Goal: Task Accomplishment & Management: Manage account settings

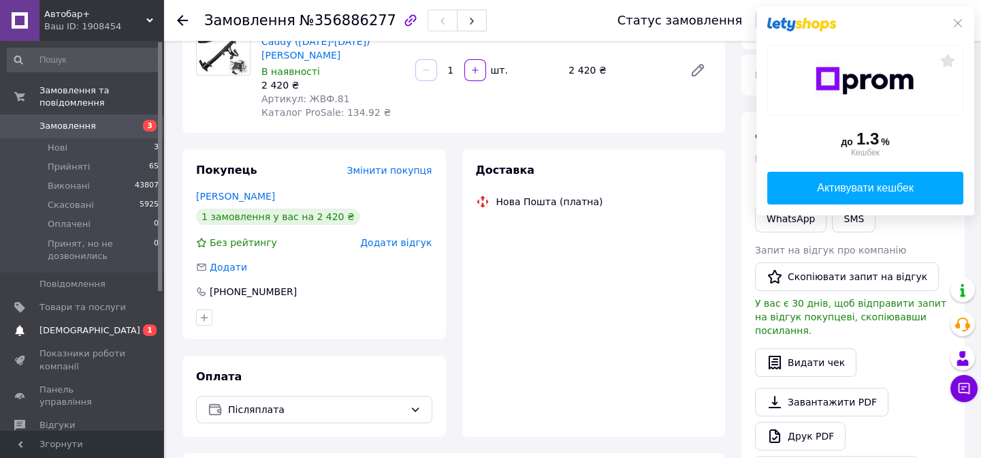
scroll to position [164, 0]
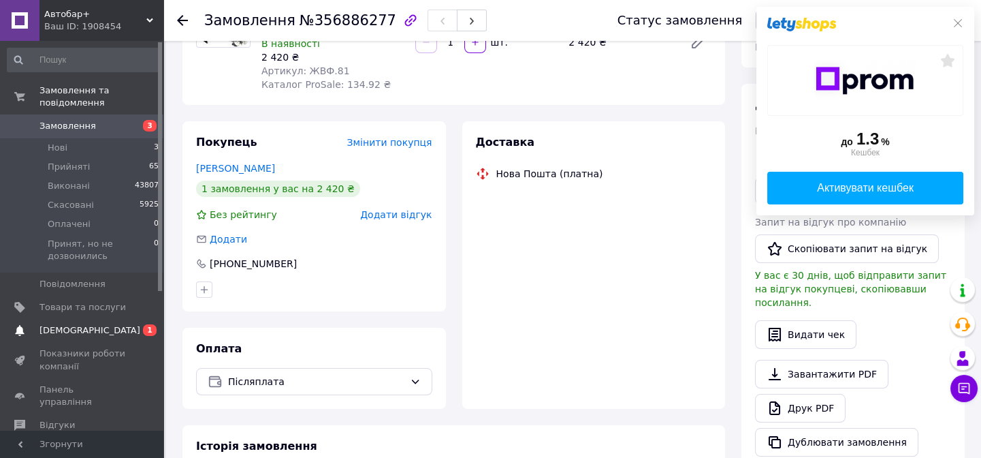
click at [60, 324] on span "[DEMOGRAPHIC_DATA]" at bounding box center [89, 330] width 101 height 12
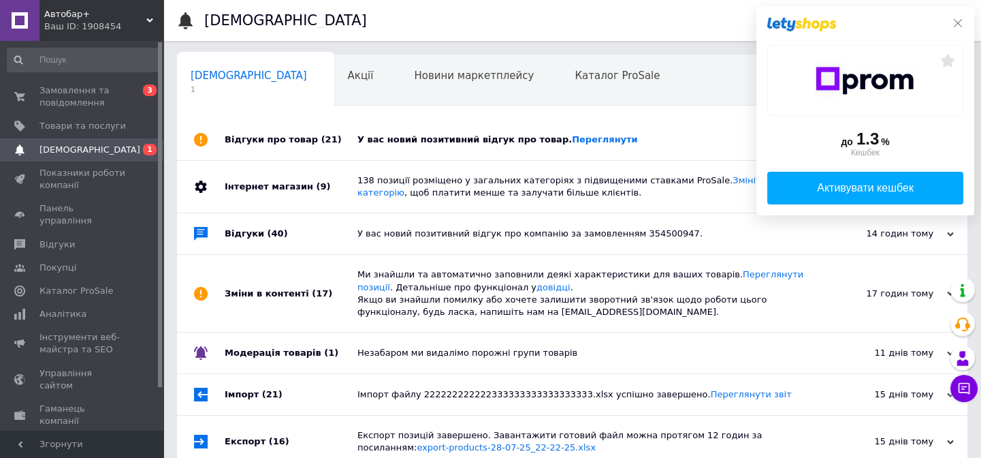
click at [962, 23] on icon at bounding box center [958, 23] width 11 height 11
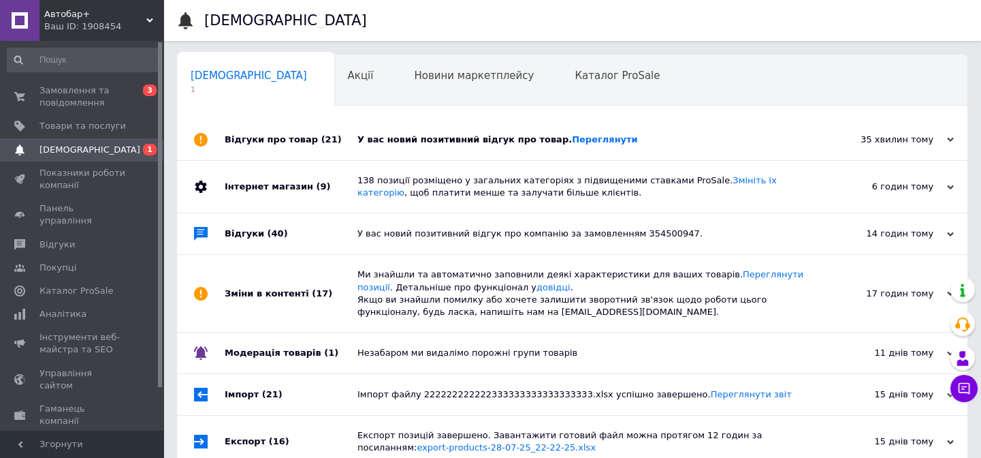
click at [407, 140] on div "У вас новий позитивний відгук про товар. Переглянути" at bounding box center [588, 139] width 460 height 12
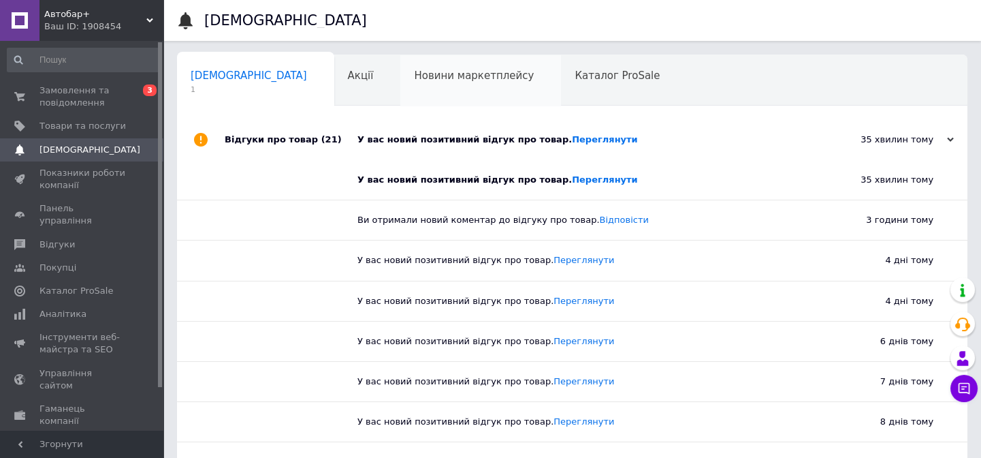
click at [414, 81] on span "Новини маркетплейсу" at bounding box center [474, 75] width 120 height 12
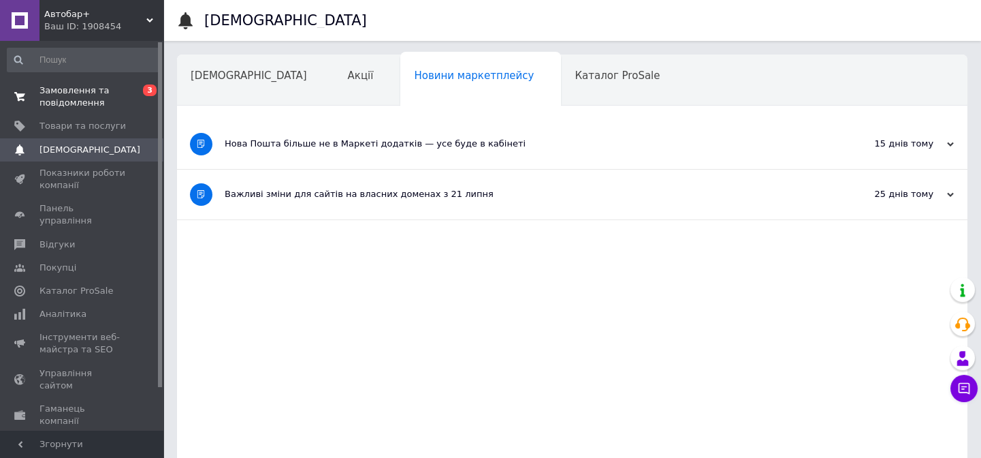
click at [74, 100] on span "Замовлення та повідомлення" at bounding box center [82, 96] width 86 height 25
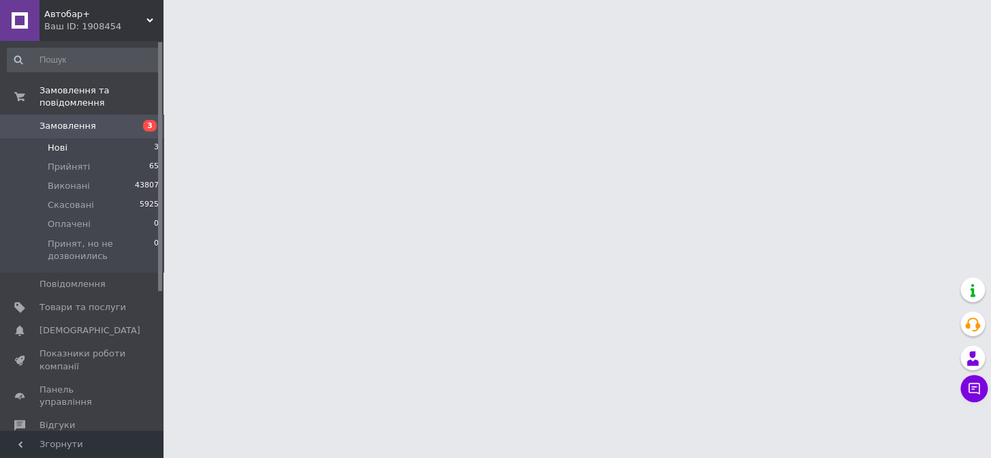
click at [53, 142] on span "Нові" at bounding box center [58, 148] width 20 height 12
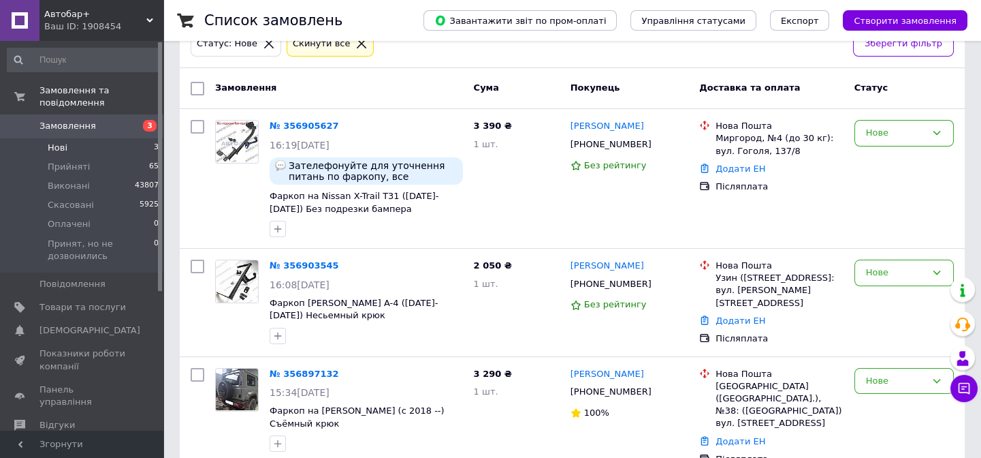
scroll to position [107, 0]
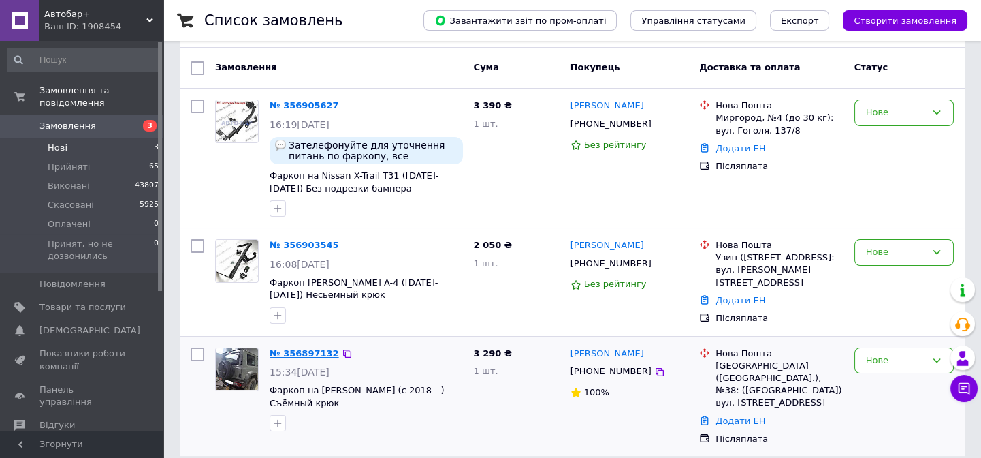
click at [303, 348] on link "№ 356897132" at bounding box center [304, 353] width 69 height 10
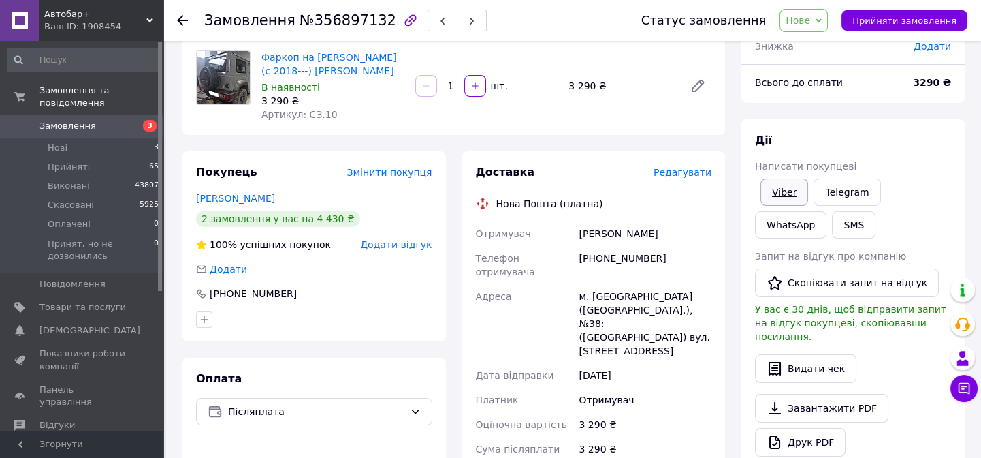
click at [776, 193] on link "Viber" at bounding box center [785, 191] width 48 height 27
click at [827, 21] on span "Нове" at bounding box center [804, 20] width 48 height 23
click at [829, 44] on li "Прийнято" at bounding box center [851, 47] width 142 height 20
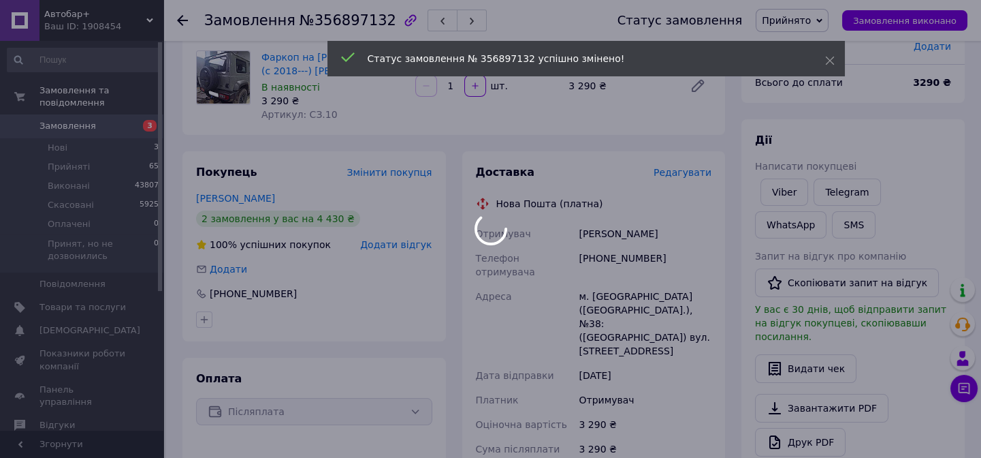
drag, startPoint x: 303, startPoint y: 113, endPoint x: 332, endPoint y: 114, distance: 29.3
click at [332, 114] on div at bounding box center [490, 229] width 981 height 458
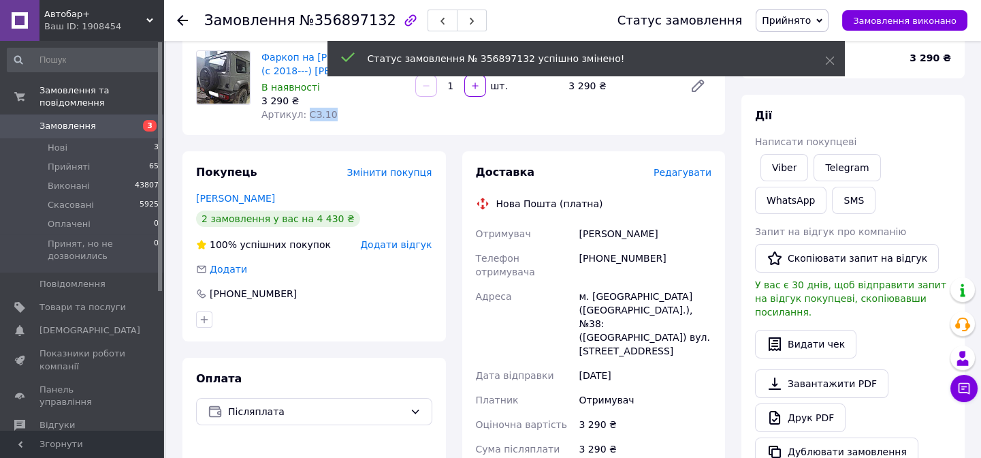
drag, startPoint x: 301, startPoint y: 114, endPoint x: 334, endPoint y: 115, distance: 32.7
click at [334, 115] on div "Артикул: СЗ.10" at bounding box center [333, 115] width 143 height 14
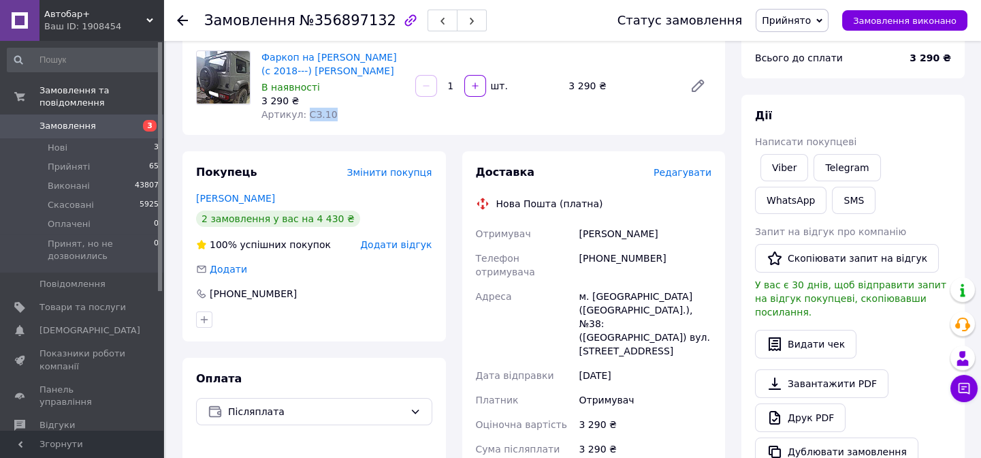
copy span "СЗ.10"
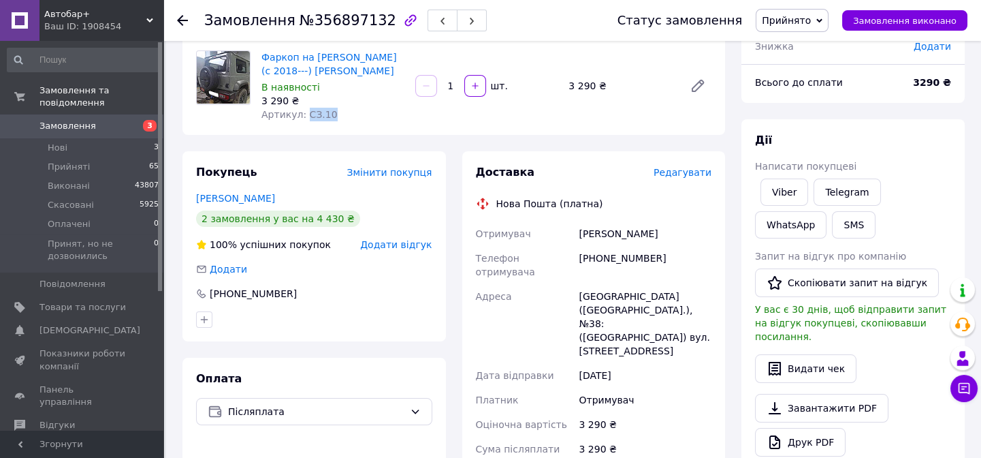
scroll to position [225, 0]
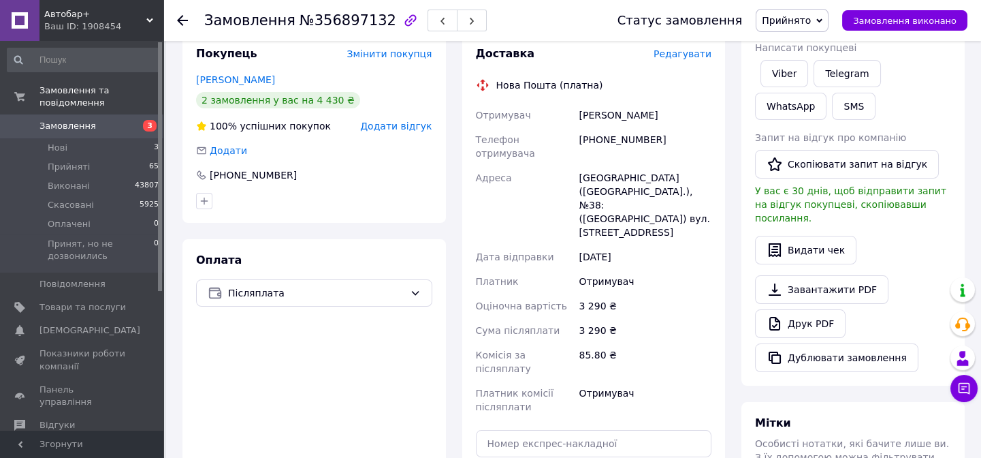
click at [602, 191] on div "[GEOGRAPHIC_DATA] ([GEOGRAPHIC_DATA].), №38: ([GEOGRAPHIC_DATA]) вул. [STREET_A…" at bounding box center [645, 204] width 138 height 79
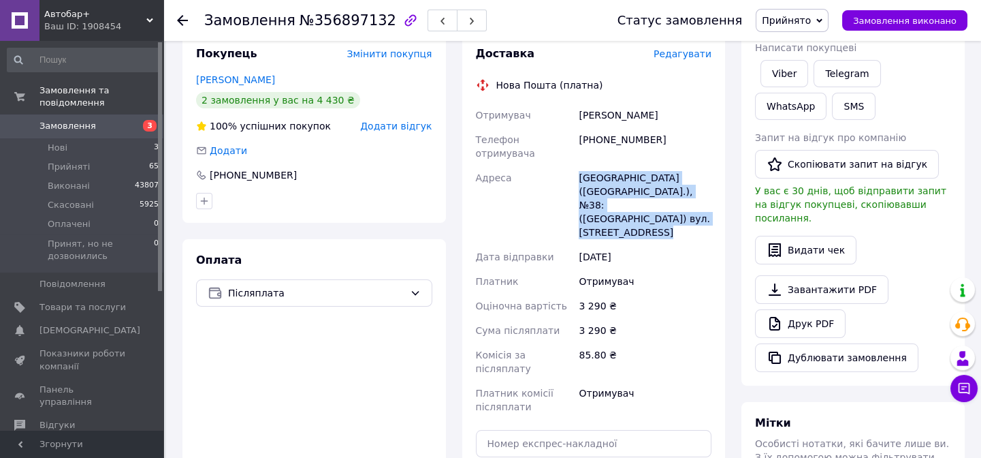
click at [602, 191] on div "[GEOGRAPHIC_DATA] ([GEOGRAPHIC_DATA].), №38: ([GEOGRAPHIC_DATA]) вул. [STREET_A…" at bounding box center [645, 204] width 138 height 79
copy div "[GEOGRAPHIC_DATA] ([GEOGRAPHIC_DATA].), №38: ([GEOGRAPHIC_DATA]) вул. [STREET_A…"
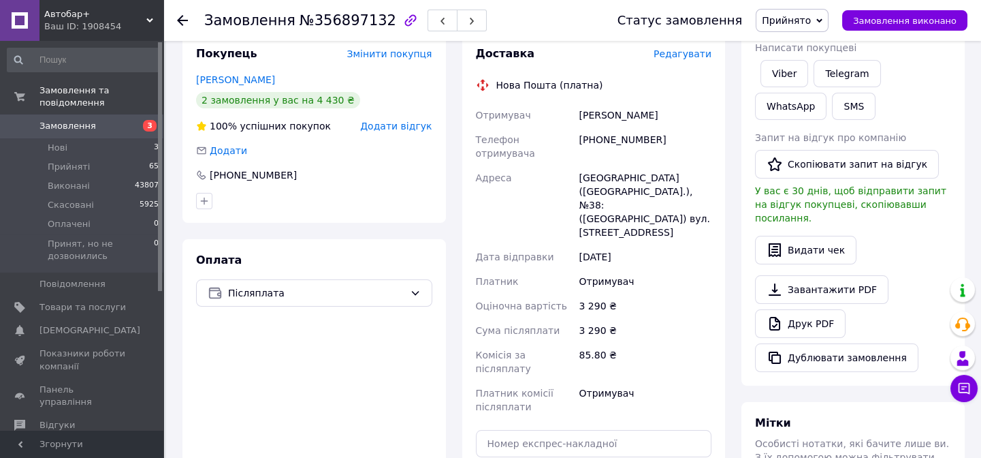
click at [625, 112] on div "Борисенко Андрій" at bounding box center [645, 115] width 138 height 25
copy div "Борисенко Андрій"
click at [957, 202] on div "Дії Написати покупцеві Viber Telegram WhatsApp SMS Запит на відгук про компанію…" at bounding box center [853, 193] width 223 height 385
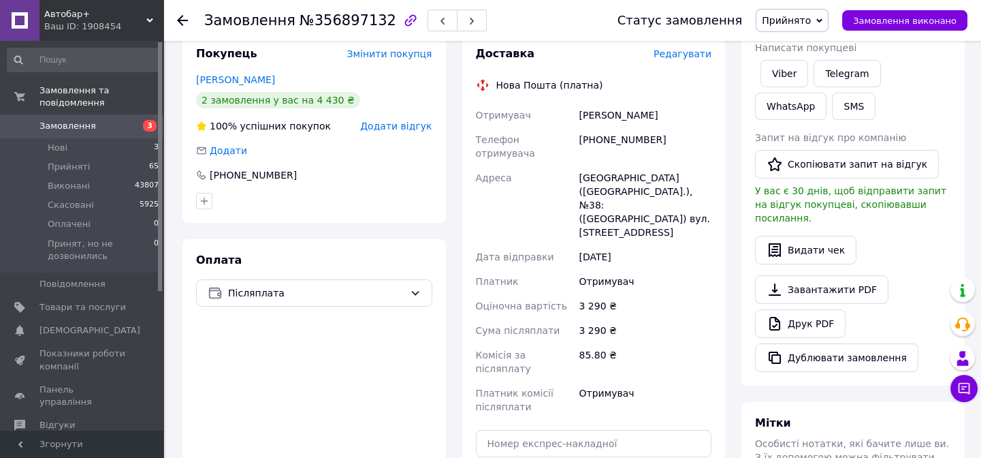
click at [616, 137] on div "[PHONE_NUMBER]" at bounding box center [645, 146] width 138 height 38
copy div "[PHONE_NUMBER]"
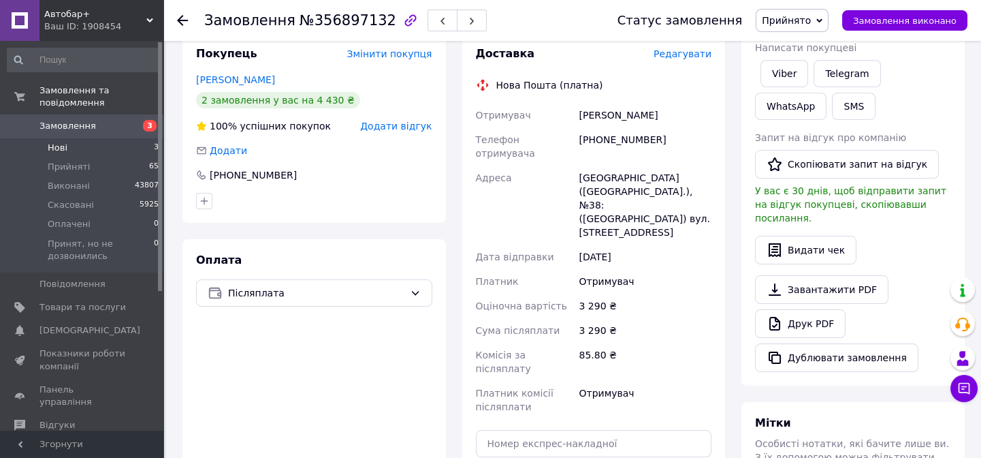
click at [63, 142] on span "Нові" at bounding box center [58, 148] width 20 height 12
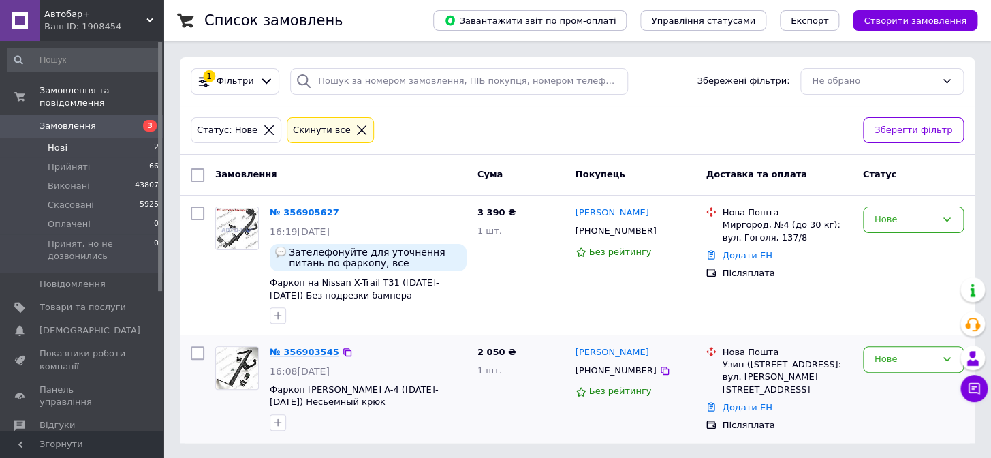
click at [304, 353] on link "№ 356903545" at bounding box center [304, 352] width 69 height 10
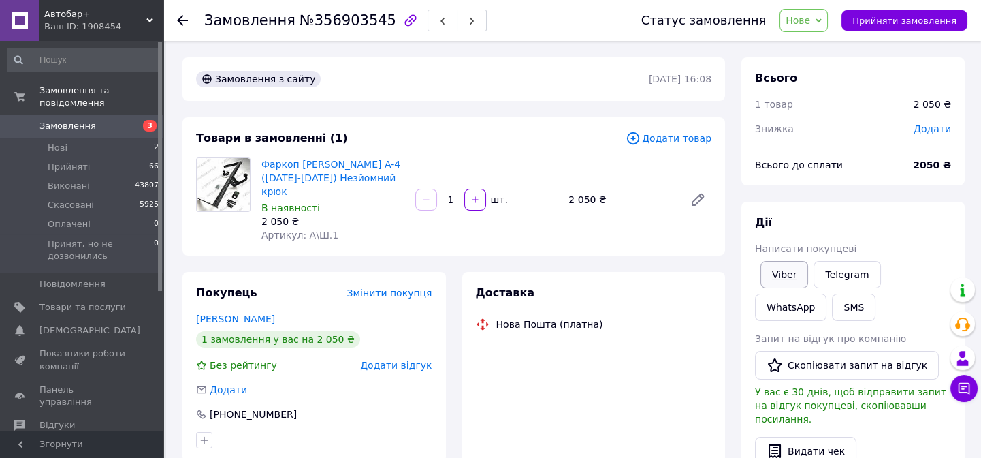
click at [779, 274] on link "Viber" at bounding box center [785, 274] width 48 height 27
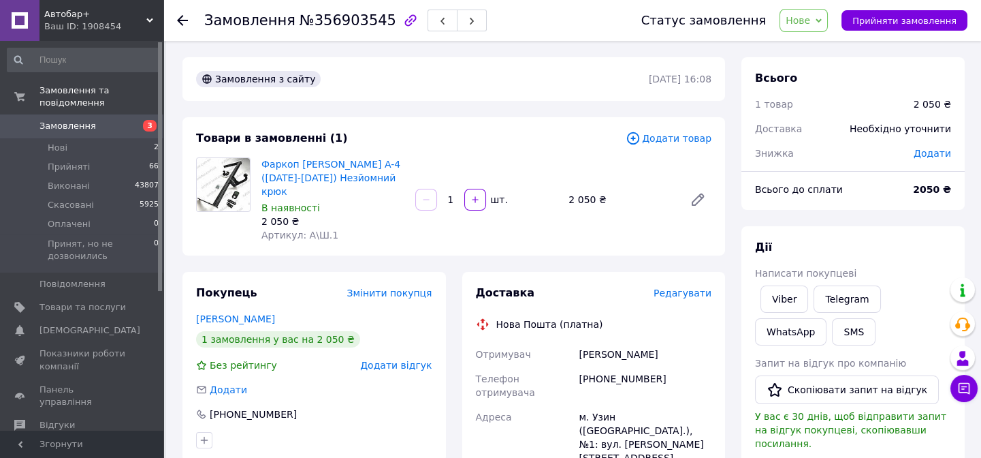
click at [819, 27] on span "Нове" at bounding box center [804, 20] width 48 height 23
click at [823, 46] on li "Прийнято" at bounding box center [851, 47] width 142 height 20
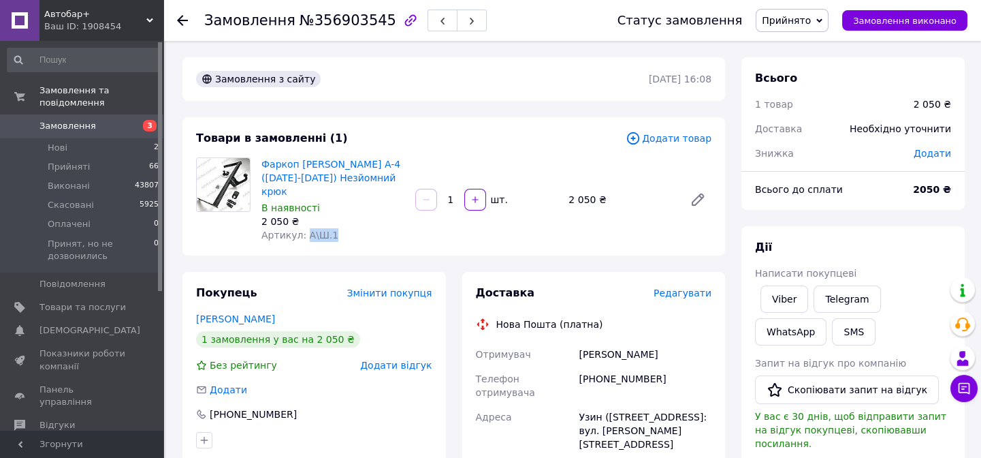
drag, startPoint x: 302, startPoint y: 222, endPoint x: 331, endPoint y: 221, distance: 29.3
click at [331, 228] on div "Артикул: А\Ш.1" at bounding box center [333, 235] width 143 height 14
copy span "А\Ш.1"
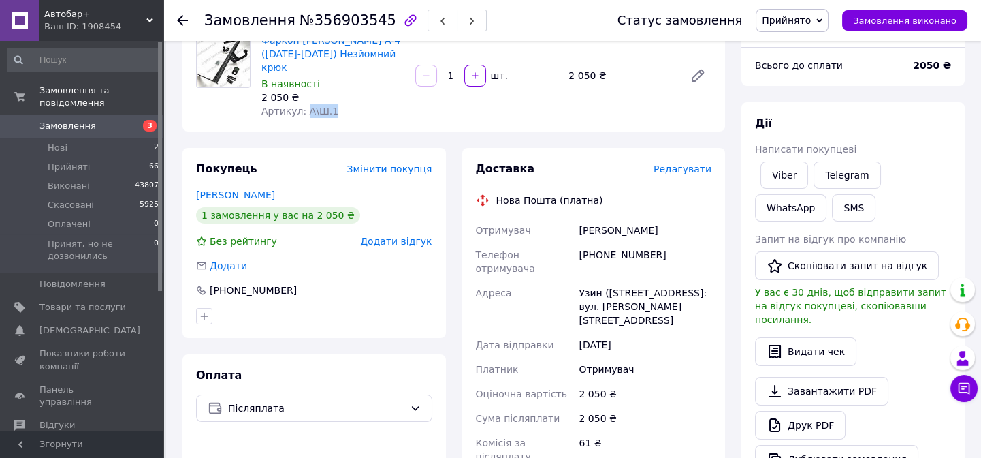
scroll to position [141, 0]
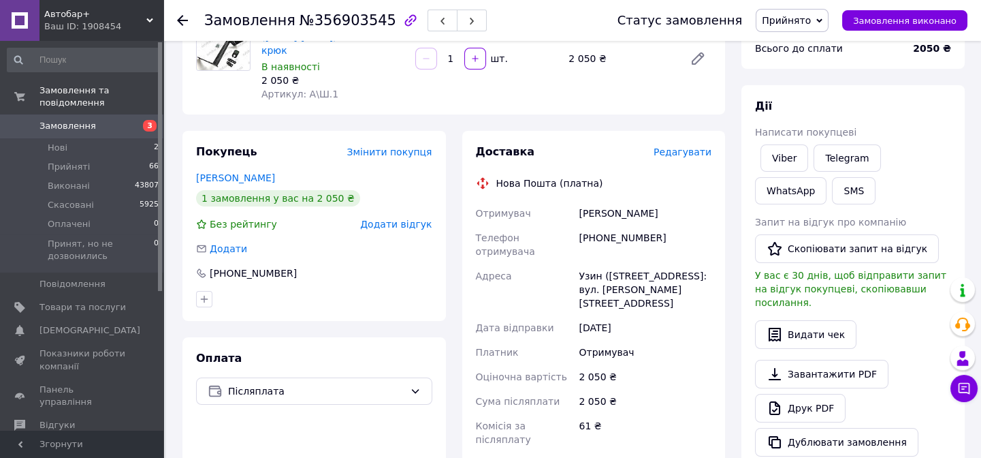
click at [585, 264] on div "Узин ([STREET_ADDRESS]: вул. [PERSON_NAME][STREET_ADDRESS]" at bounding box center [645, 290] width 138 height 52
copy div "Узин ([STREET_ADDRESS]: вул. [PERSON_NAME][STREET_ADDRESS]"
click at [610, 201] on div "Федоряка Ігор" at bounding box center [645, 213] width 138 height 25
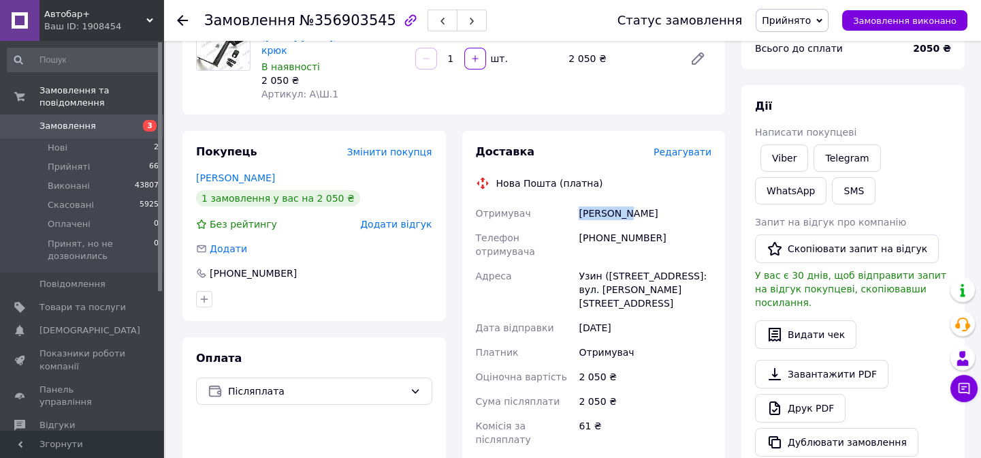
click at [610, 201] on div "Федоряка Ігор" at bounding box center [645, 213] width 138 height 25
copy div "Федоряка Ігор"
click at [607, 225] on div "[PHONE_NUMBER]" at bounding box center [645, 244] width 138 height 38
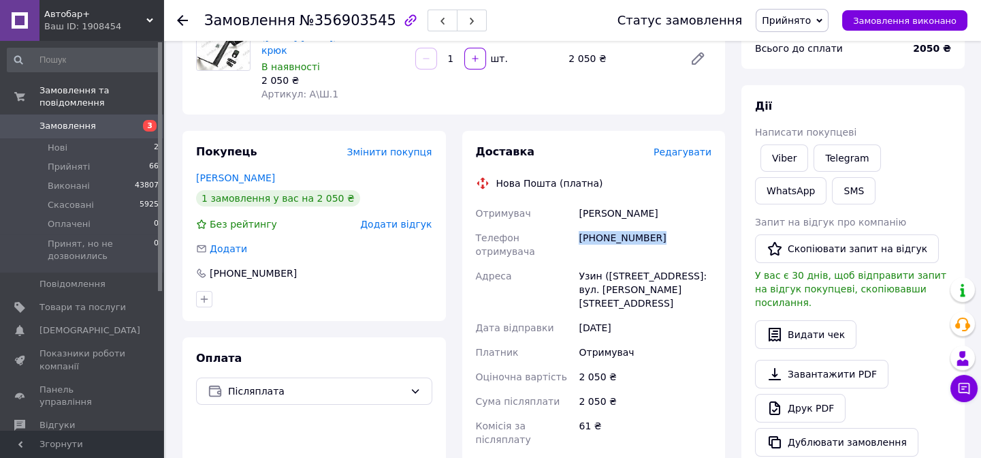
click at [607, 225] on div "[PHONE_NUMBER]" at bounding box center [645, 244] width 138 height 38
copy div "[PHONE_NUMBER]"
click at [59, 142] on span "Нові" at bounding box center [58, 148] width 20 height 12
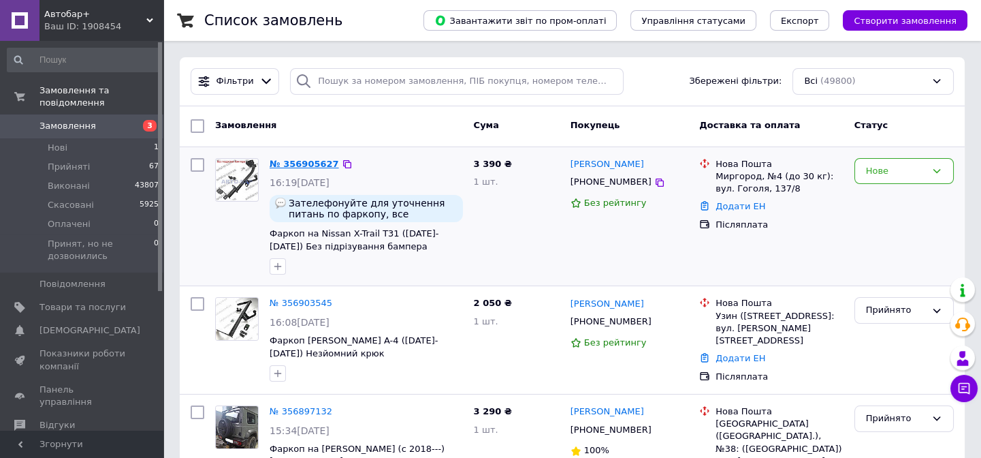
click at [289, 161] on link "№ 356905627" at bounding box center [304, 164] width 69 height 10
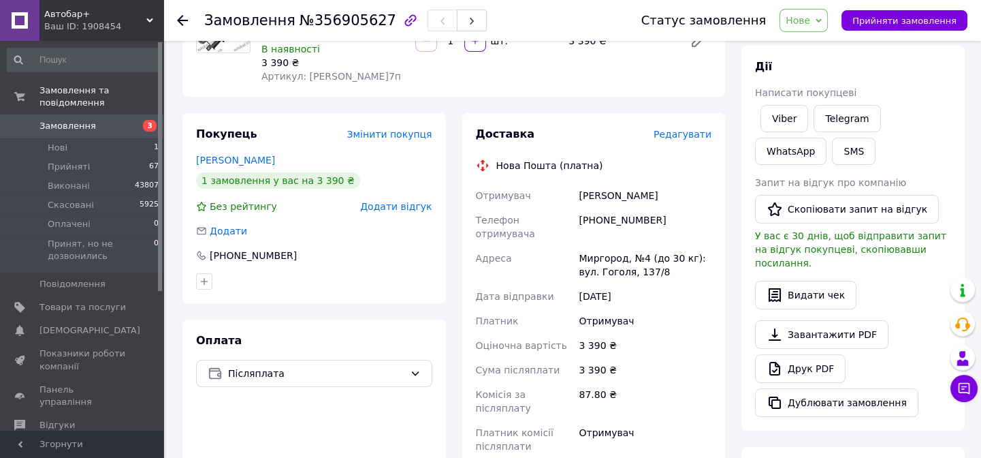
scroll to position [186, 0]
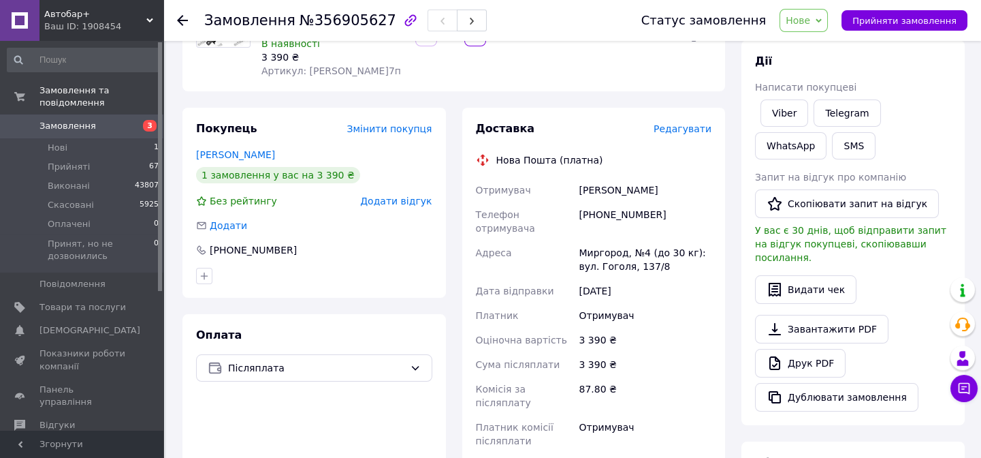
click at [601, 211] on div "[PHONE_NUMBER]" at bounding box center [645, 221] width 138 height 38
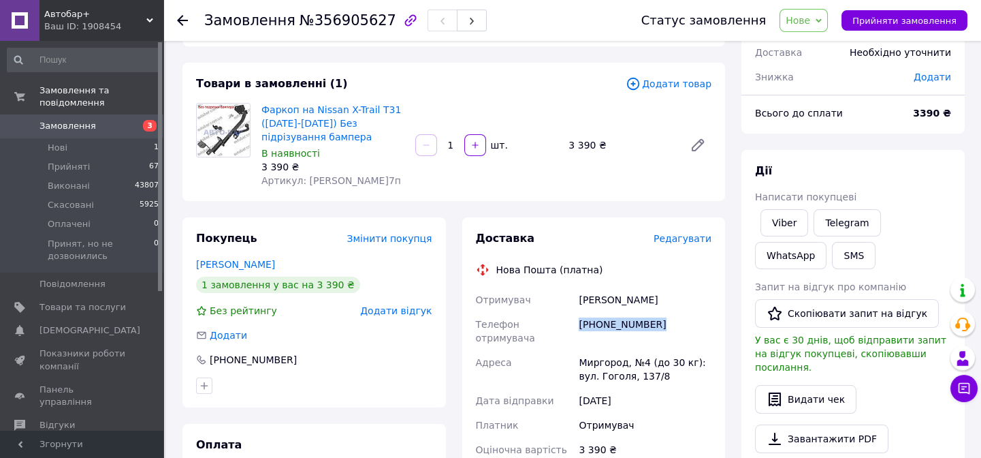
scroll to position [13, 0]
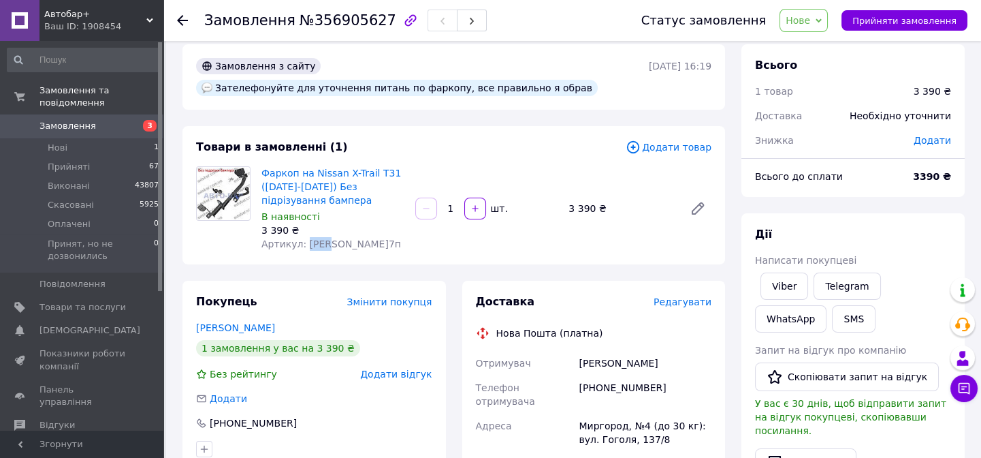
drag, startPoint x: 301, startPoint y: 244, endPoint x: 367, endPoint y: 243, distance: 66.1
click at [370, 242] on div "Артикул: Н.7п" at bounding box center [333, 244] width 143 height 14
copy span "Н.7п"
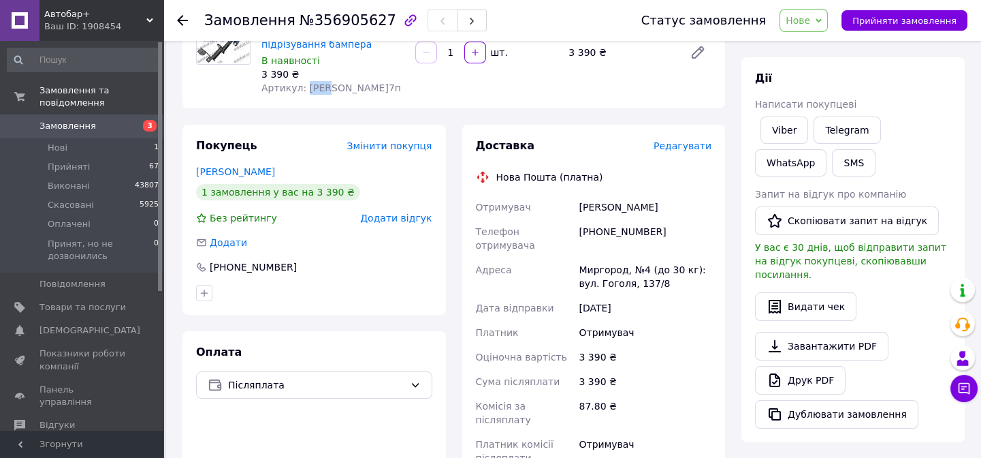
scroll to position [172, 0]
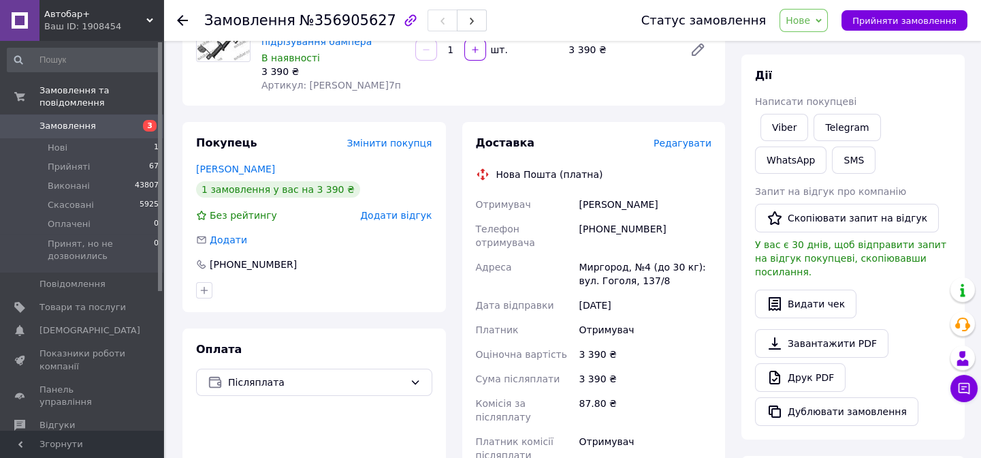
click at [593, 259] on div "Миргород, №4 (до 30 кг): вул. Гоголя, 137/8" at bounding box center [645, 274] width 138 height 38
copy div "Миргород, №4 (до 30 кг): вул. Гоголя, 137/8"
click at [810, 25] on span "Нове" at bounding box center [798, 20] width 25 height 11
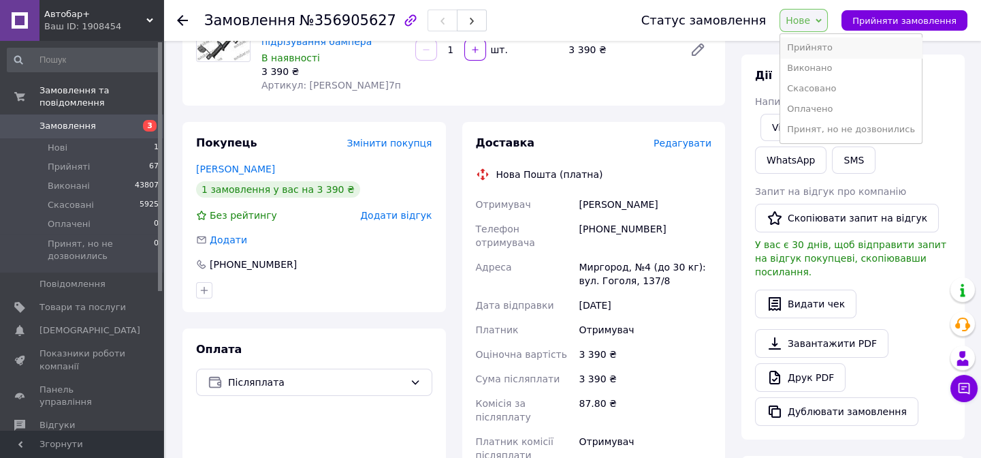
click at [818, 48] on li "Прийнято" at bounding box center [851, 47] width 142 height 20
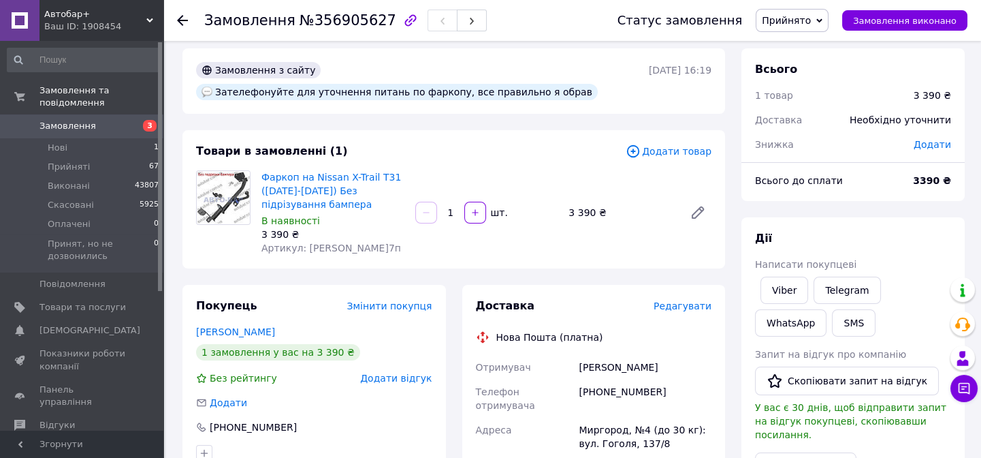
click at [584, 417] on div "Миргород, №4 (до 30 кг): вул. Гоголя, 137/8" at bounding box center [645, 436] width 138 height 38
click at [582, 362] on div "Баштовий Роман" at bounding box center [645, 367] width 138 height 25
click at [582, 361] on div "Баштовий Роман" at bounding box center [645, 367] width 138 height 25
click at [605, 387] on div "[PHONE_NUMBER]" at bounding box center [645, 398] width 138 height 38
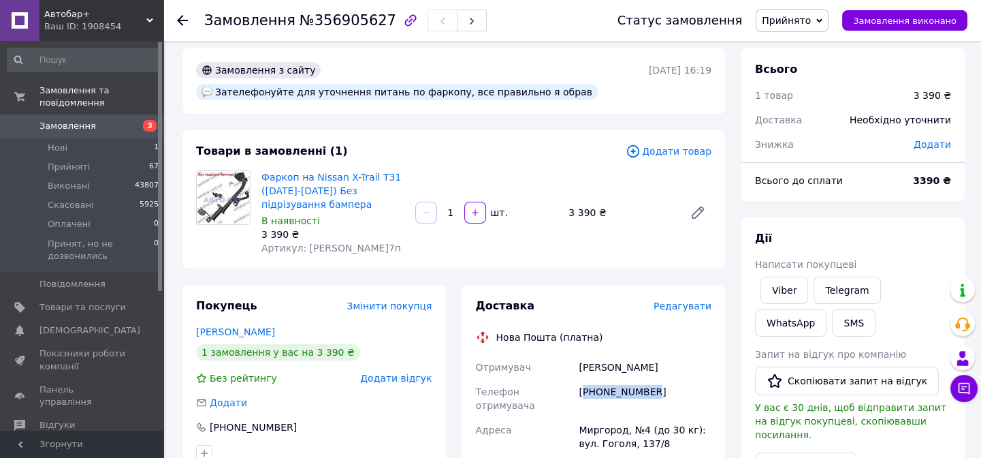
click at [605, 387] on div "[PHONE_NUMBER]" at bounding box center [645, 398] width 138 height 38
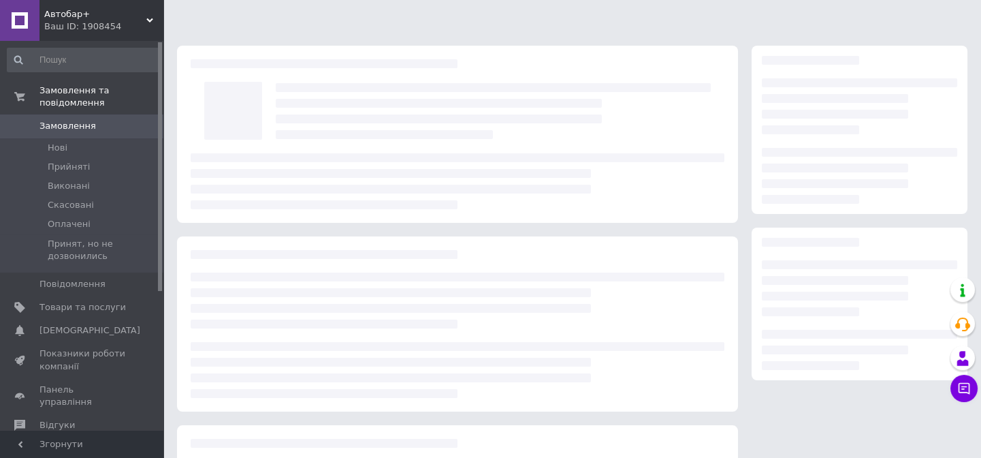
scroll to position [9, 0]
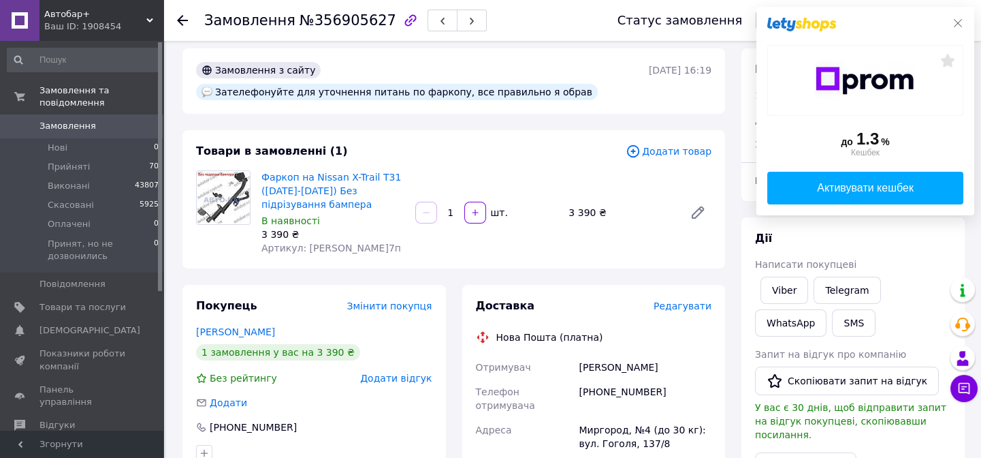
click at [957, 20] on icon at bounding box center [958, 23] width 11 height 11
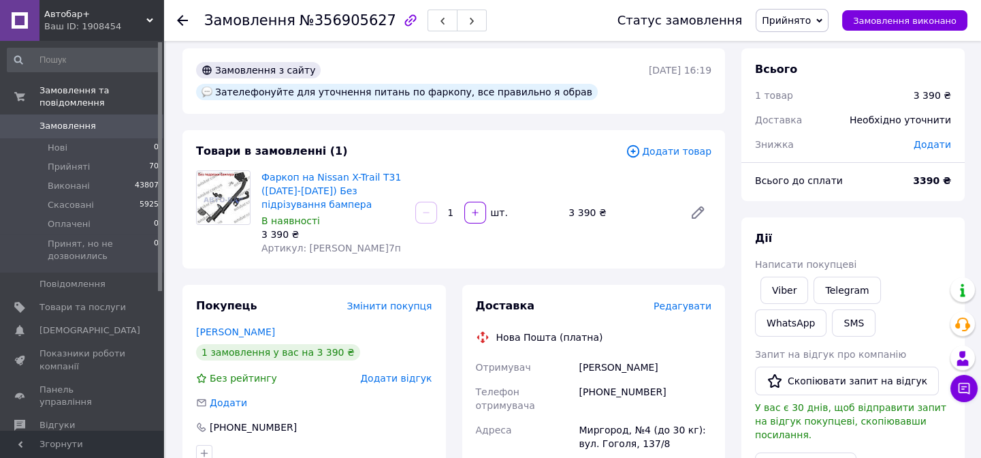
click at [68, 11] on span "Автобар+" at bounding box center [95, 14] width 102 height 12
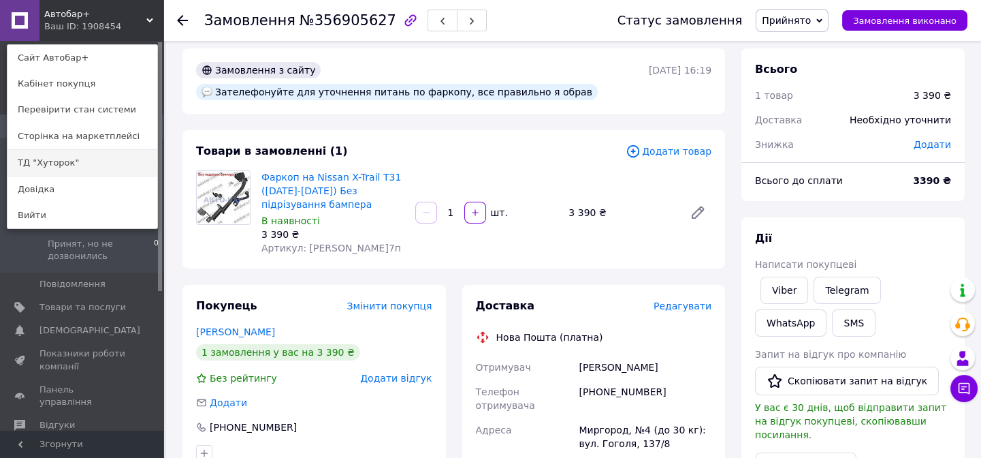
click at [36, 163] on link "ТД "Хуторок"" at bounding box center [82, 163] width 150 height 26
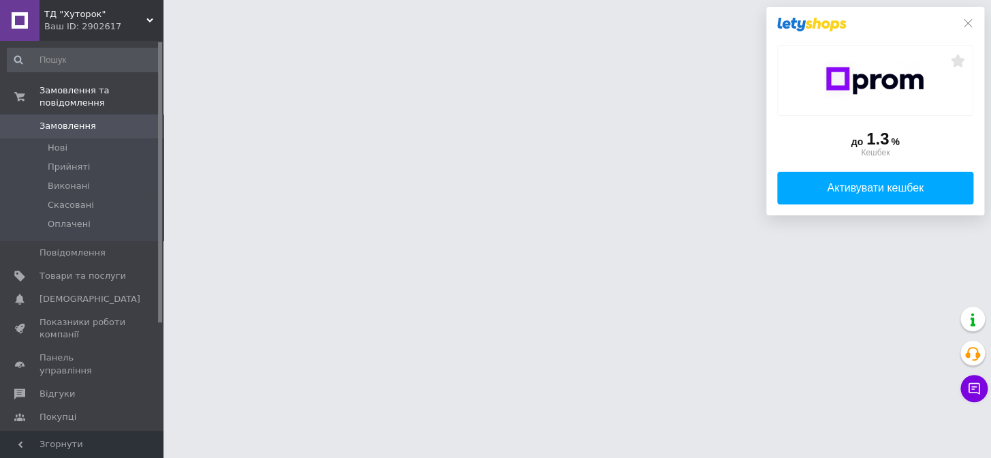
click at [74, 16] on span "ТД "Хуторок"" at bounding box center [95, 14] width 102 height 12
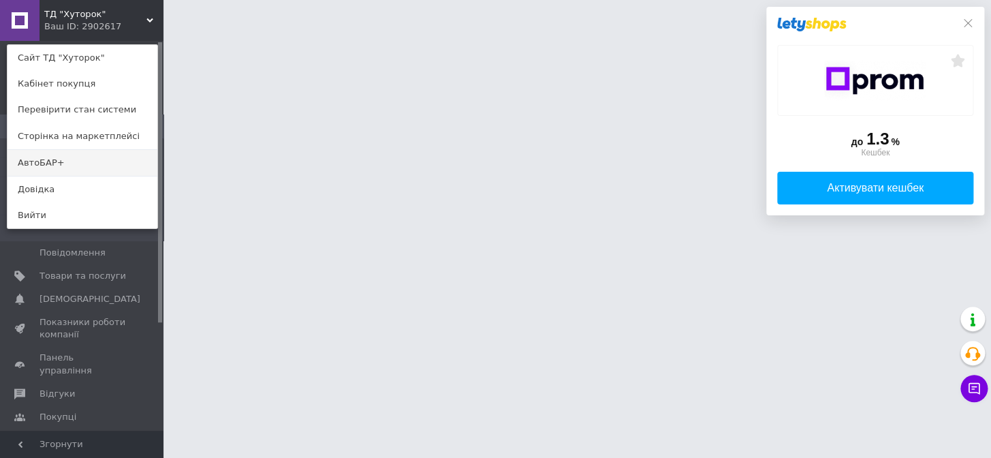
click at [31, 163] on link "АвтоБАР+" at bounding box center [82, 163] width 150 height 26
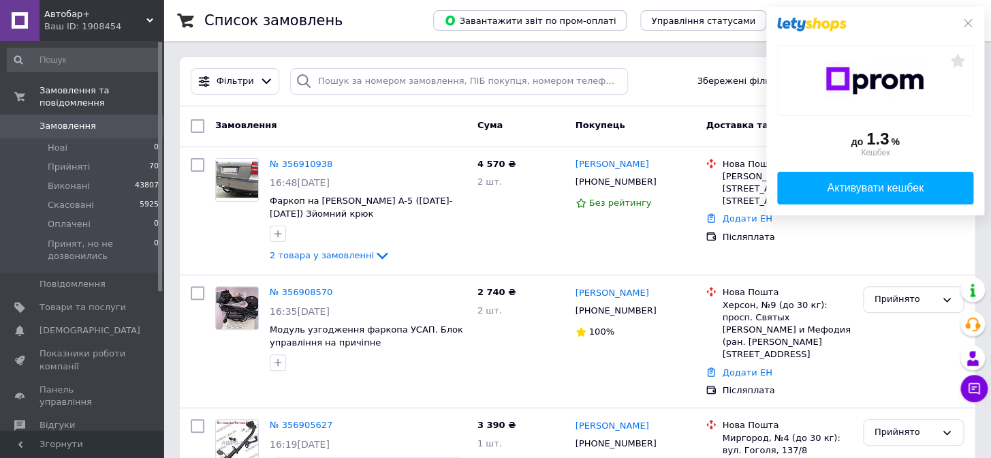
click at [964, 22] on div "до 1.3 % Кешбек Активувати кешбек" at bounding box center [875, 111] width 218 height 208
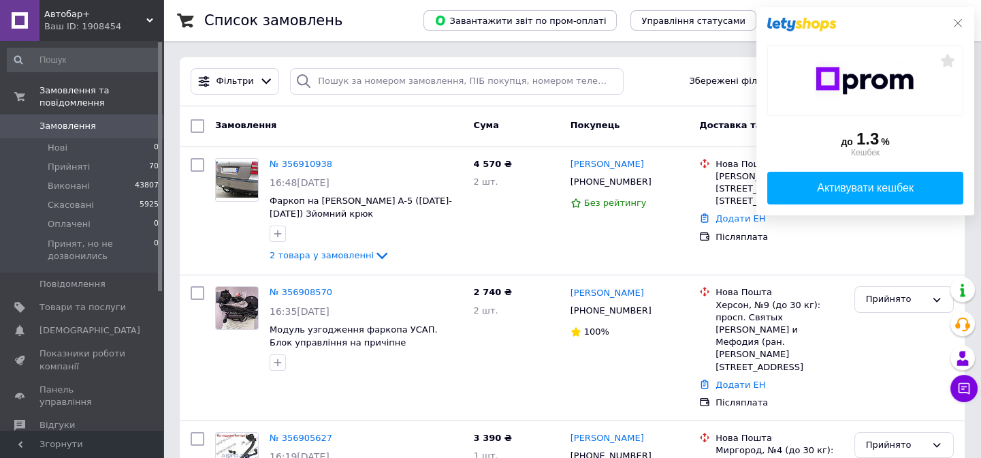
click at [956, 27] on icon at bounding box center [958, 23] width 11 height 11
